Goal: Task Accomplishment & Management: Use online tool/utility

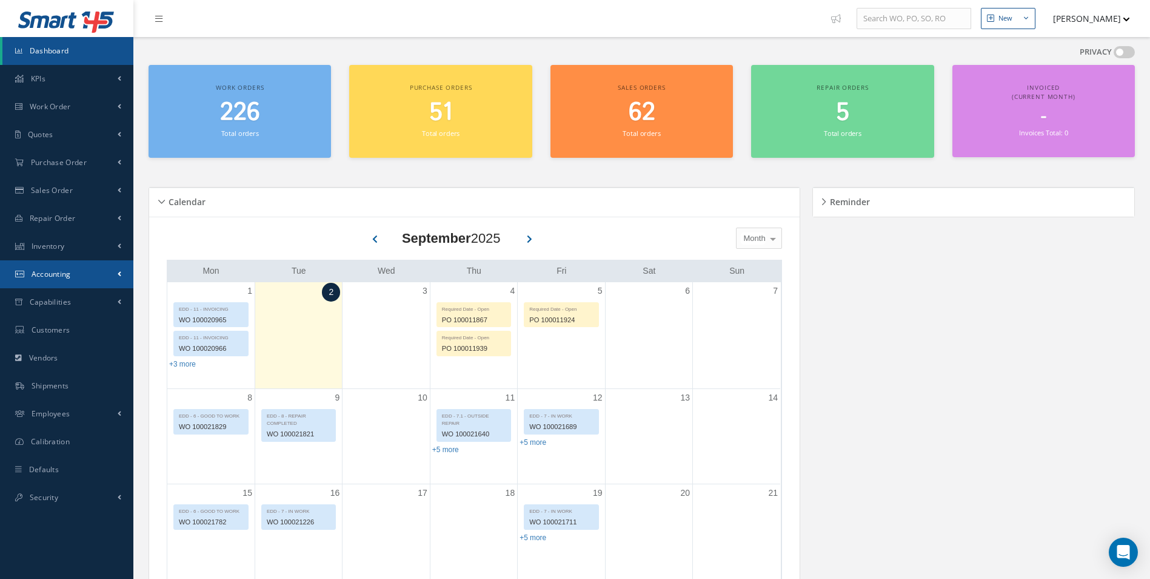
click at [76, 274] on link "Accounting" at bounding box center [66, 274] width 133 height 28
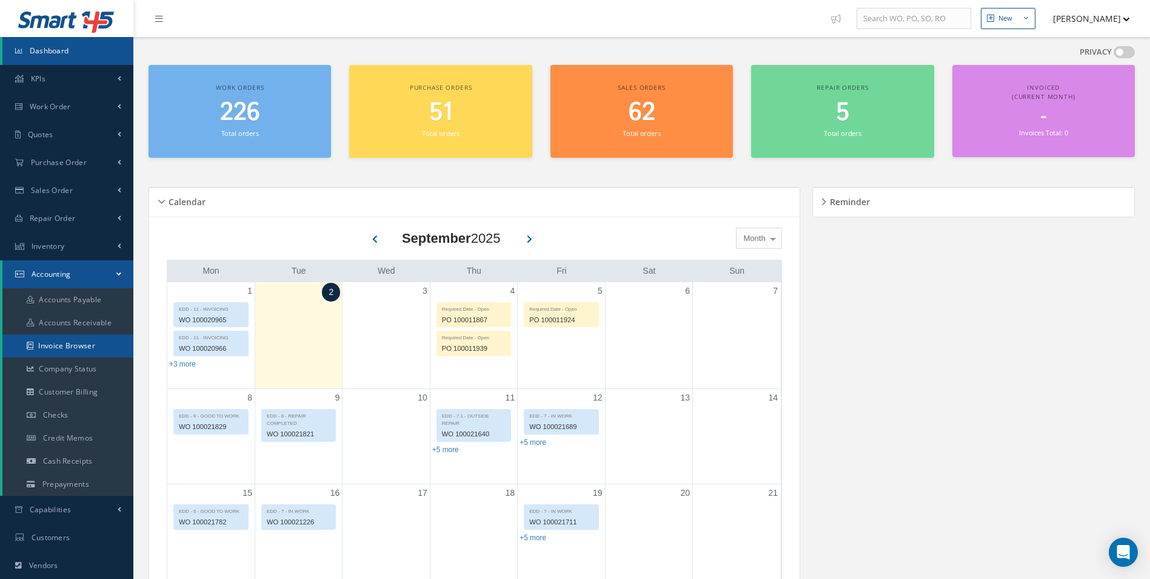
click at [69, 338] on link "Invoice Browser" at bounding box center [67, 345] width 131 height 23
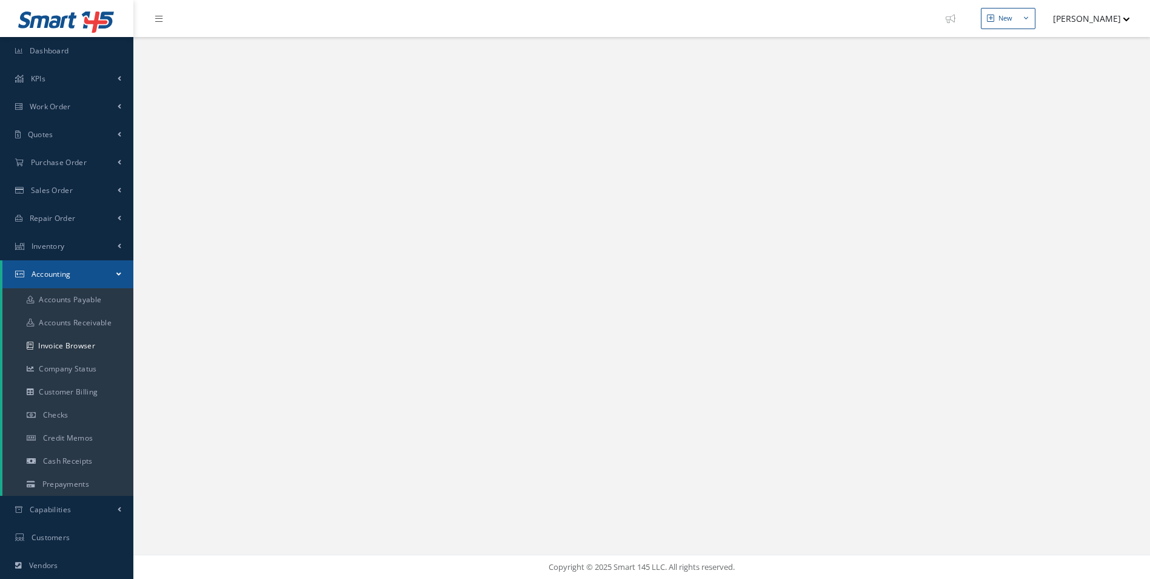
select select "25"
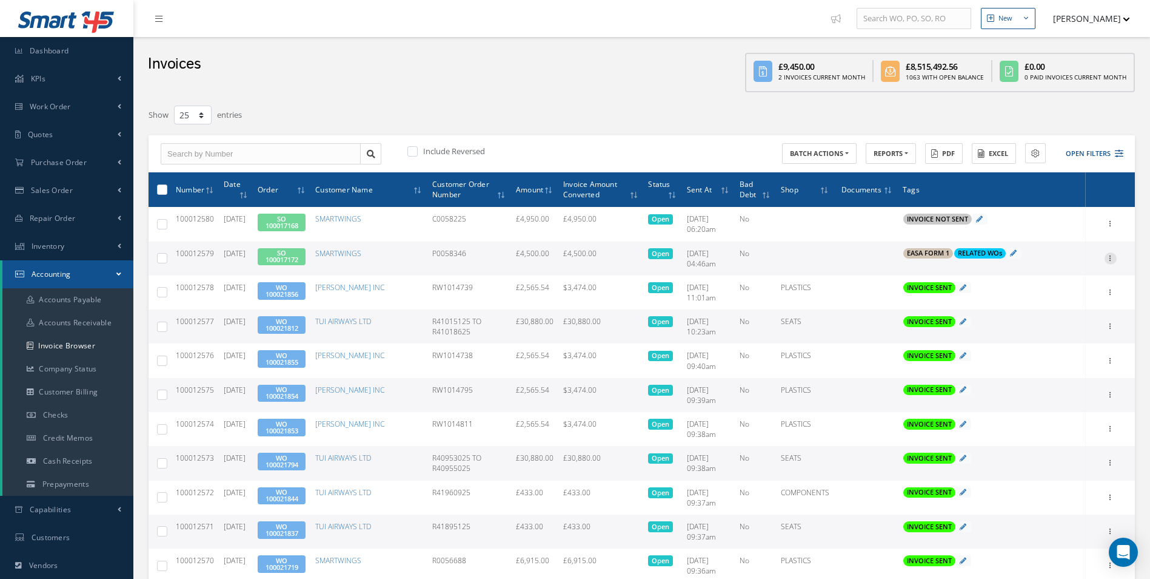
click at [1110, 262] on div at bounding box center [1111, 258] width 12 height 12
click at [1060, 270] on link "Print" at bounding box center [1055, 266] width 96 height 16
